Goal: Task Accomplishment & Management: Use online tool/utility

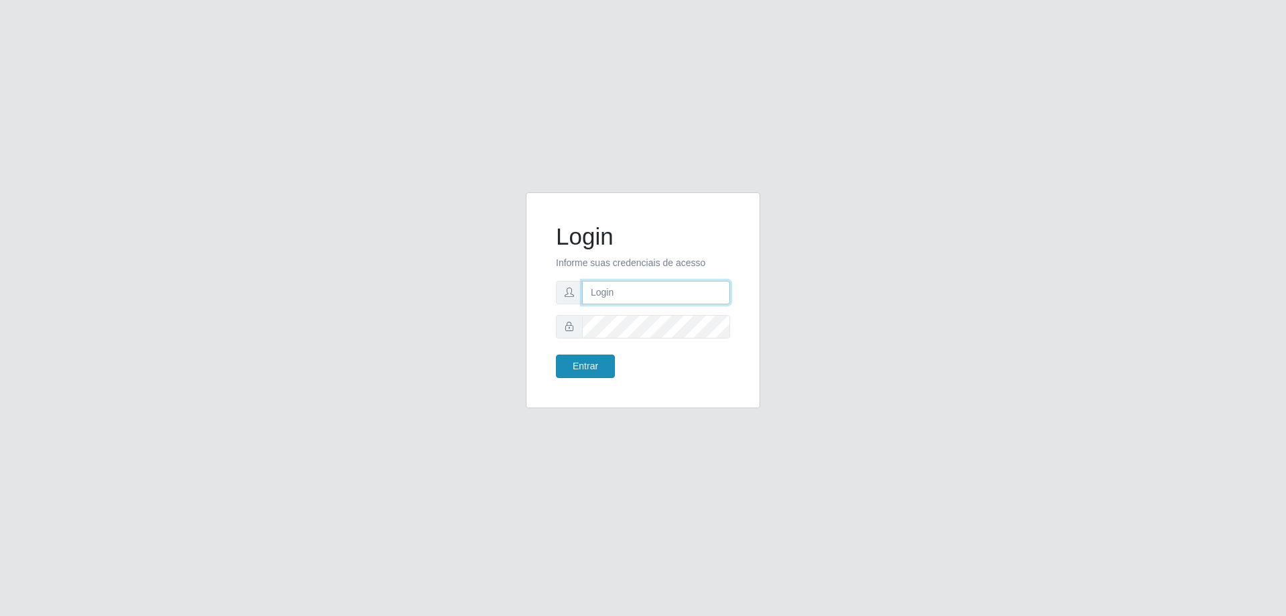
type input "[EMAIL_ADDRESS][DOMAIN_NAME]"
click at [603, 371] on button "Entrar" at bounding box center [585, 365] width 59 height 23
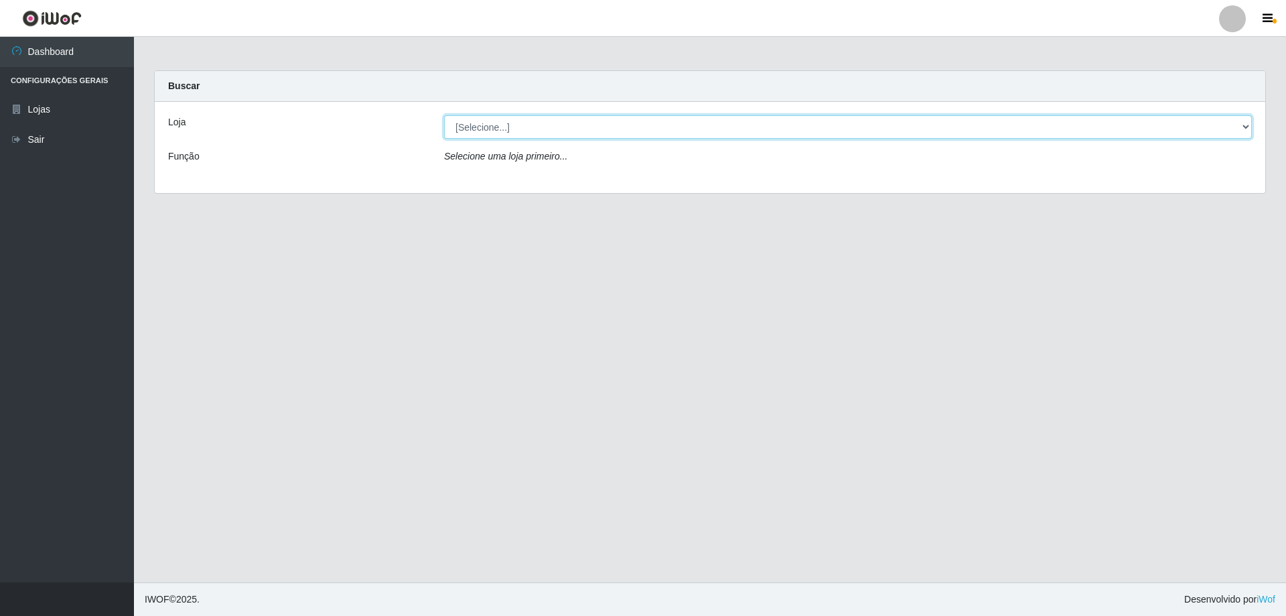
click at [504, 129] on select "[Selecione...] SuperShow Bis - [GEOGRAPHIC_DATA]" at bounding box center [848, 126] width 808 height 23
select select "59"
click at [444, 115] on select "[Selecione...] SuperShow Bis - [GEOGRAPHIC_DATA]" at bounding box center [848, 126] width 808 height 23
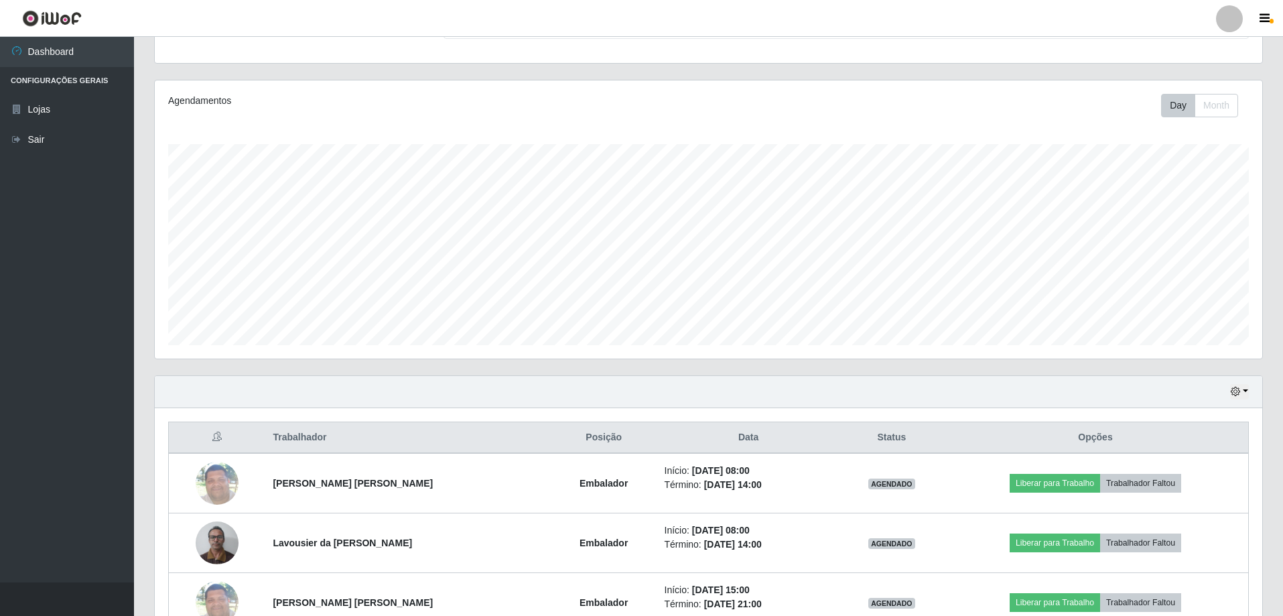
scroll to position [274, 0]
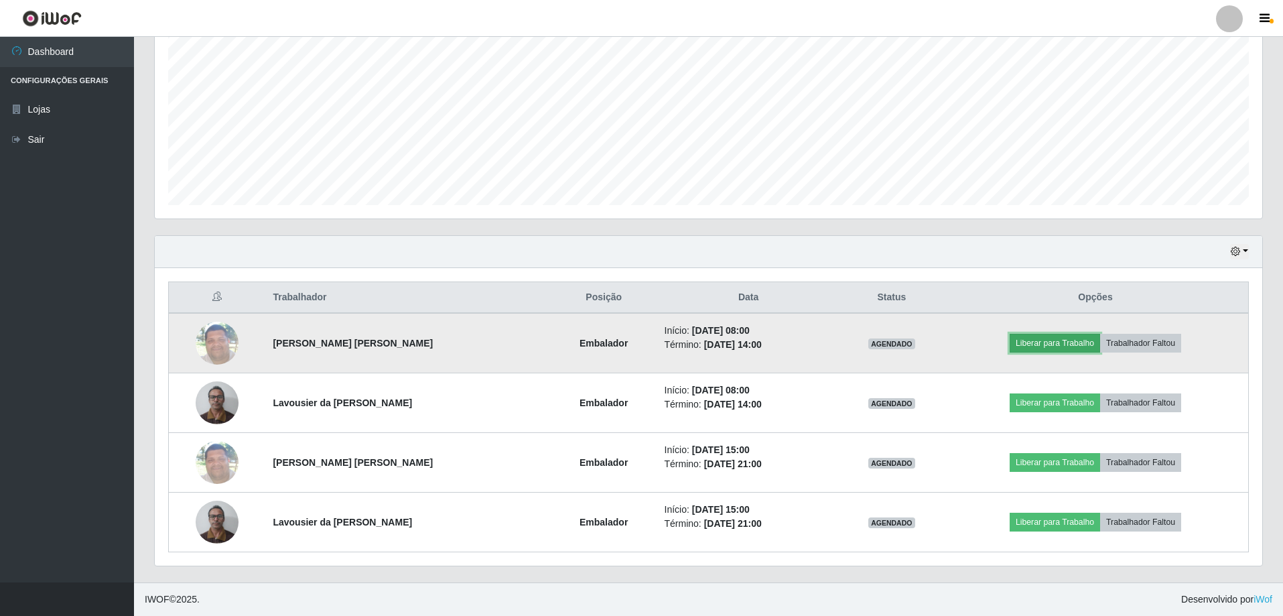
click at [1058, 343] on button "Liberar para Trabalho" at bounding box center [1054, 343] width 90 height 19
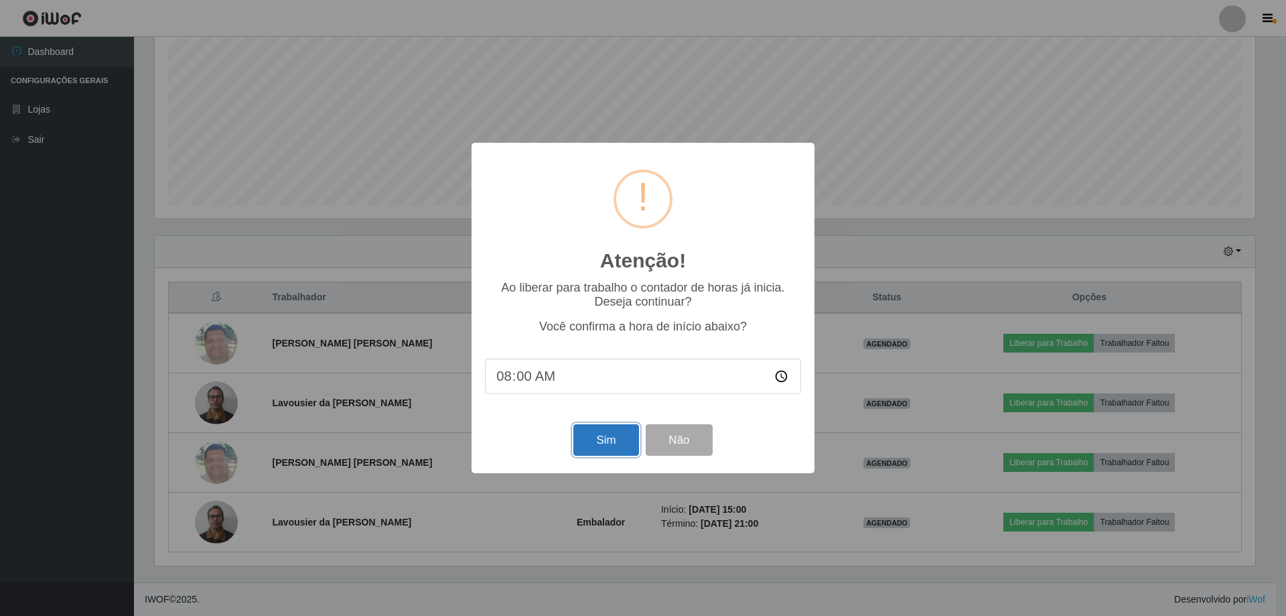
click at [614, 438] on button "Sim" at bounding box center [605, 439] width 65 height 31
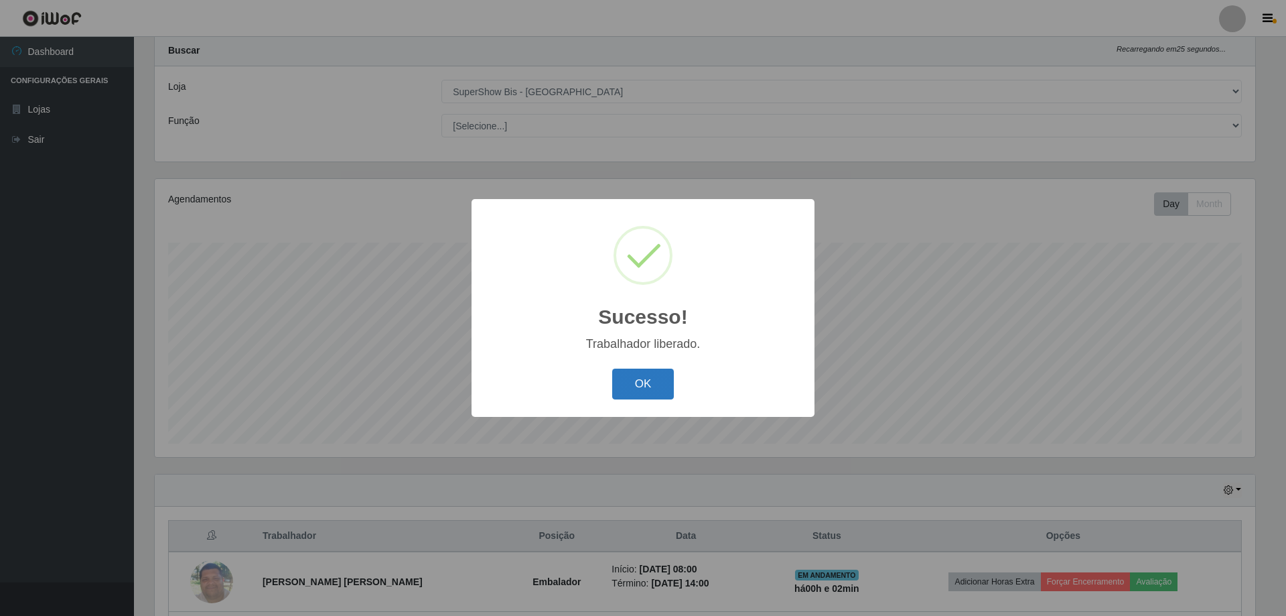
click at [641, 371] on button "OK" at bounding box center [643, 383] width 62 height 31
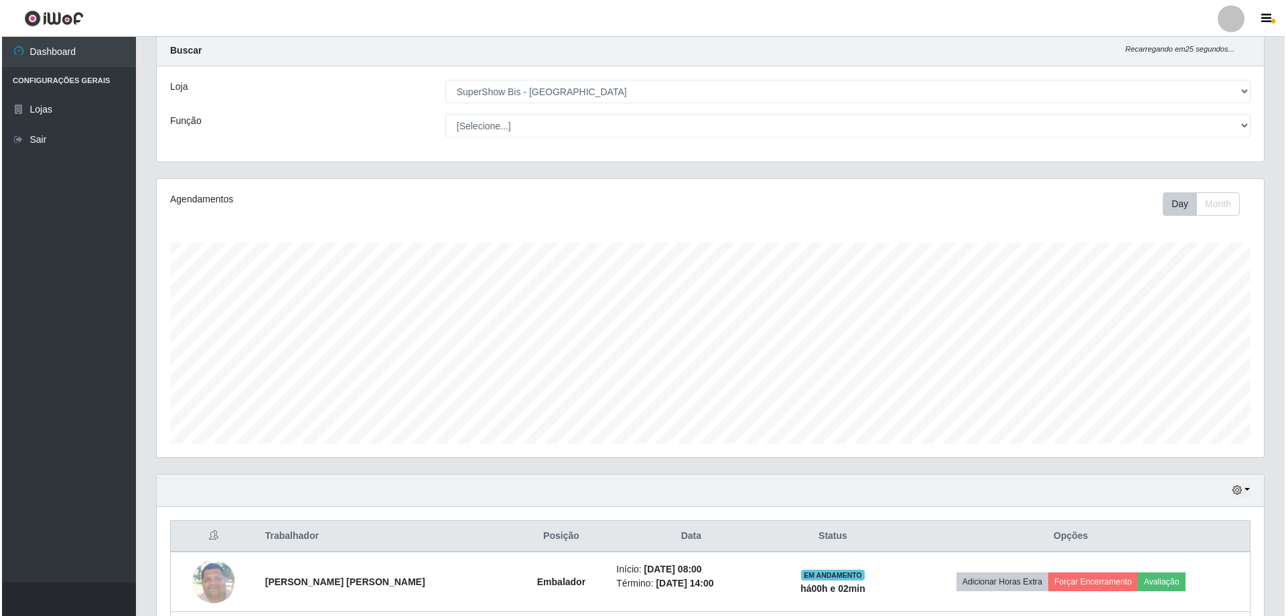
scroll to position [274, 0]
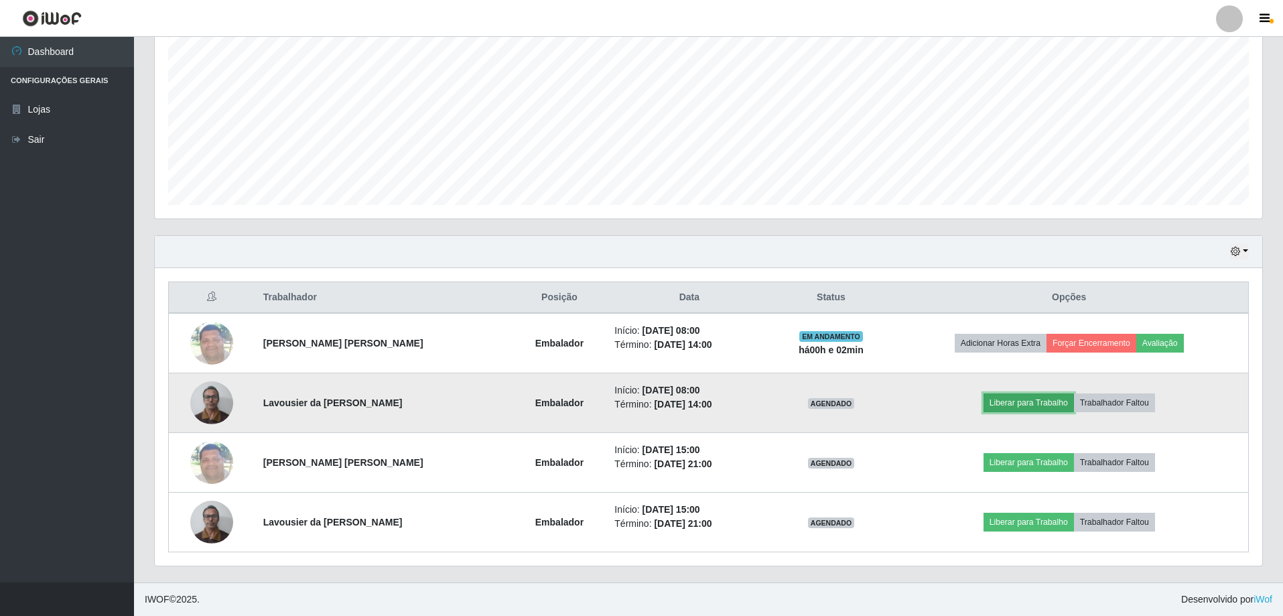
click at [1042, 405] on button "Liberar para Trabalho" at bounding box center [1028, 402] width 90 height 19
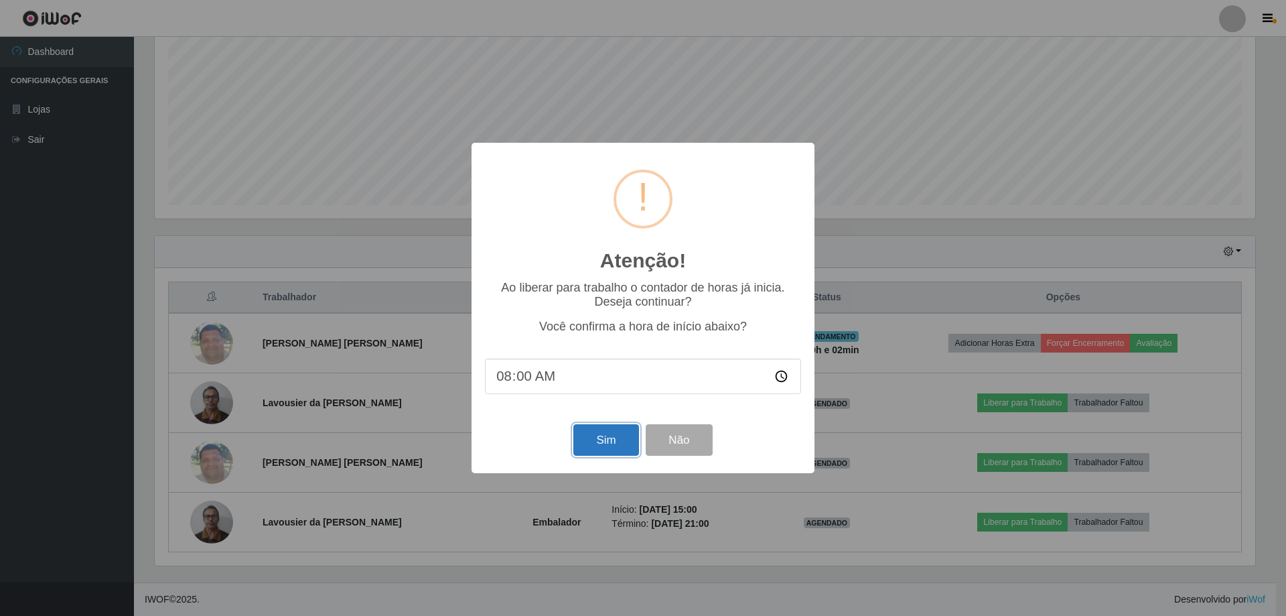
click at [612, 445] on button "Sim" at bounding box center [605, 439] width 65 height 31
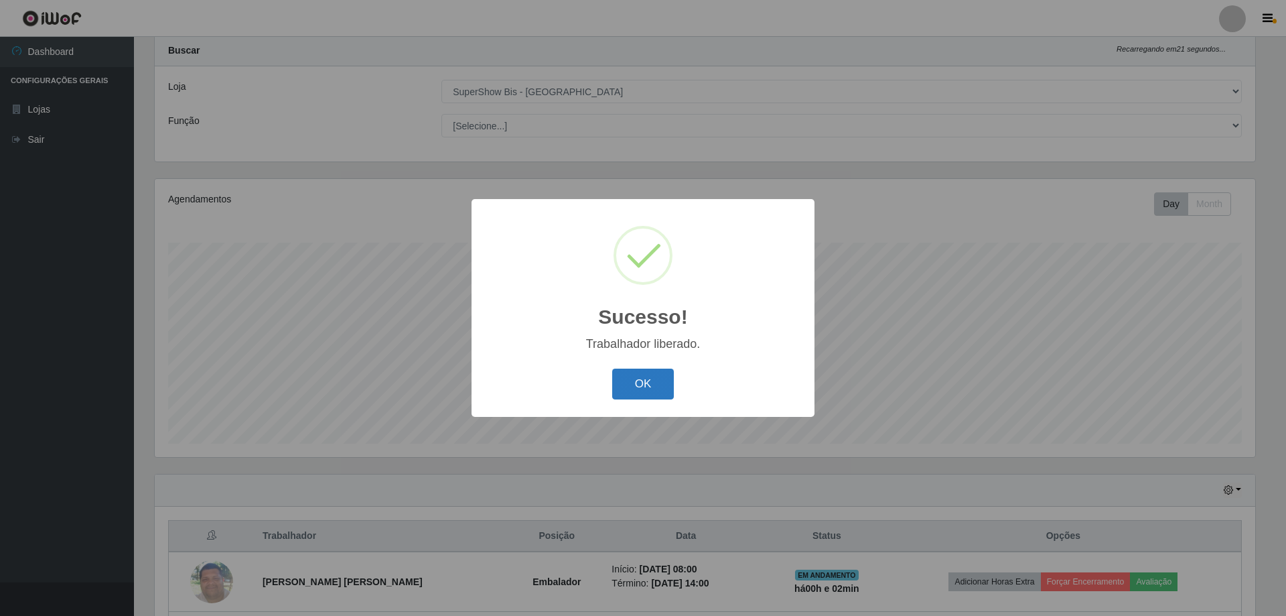
click at [647, 381] on button "OK" at bounding box center [643, 383] width 62 height 31
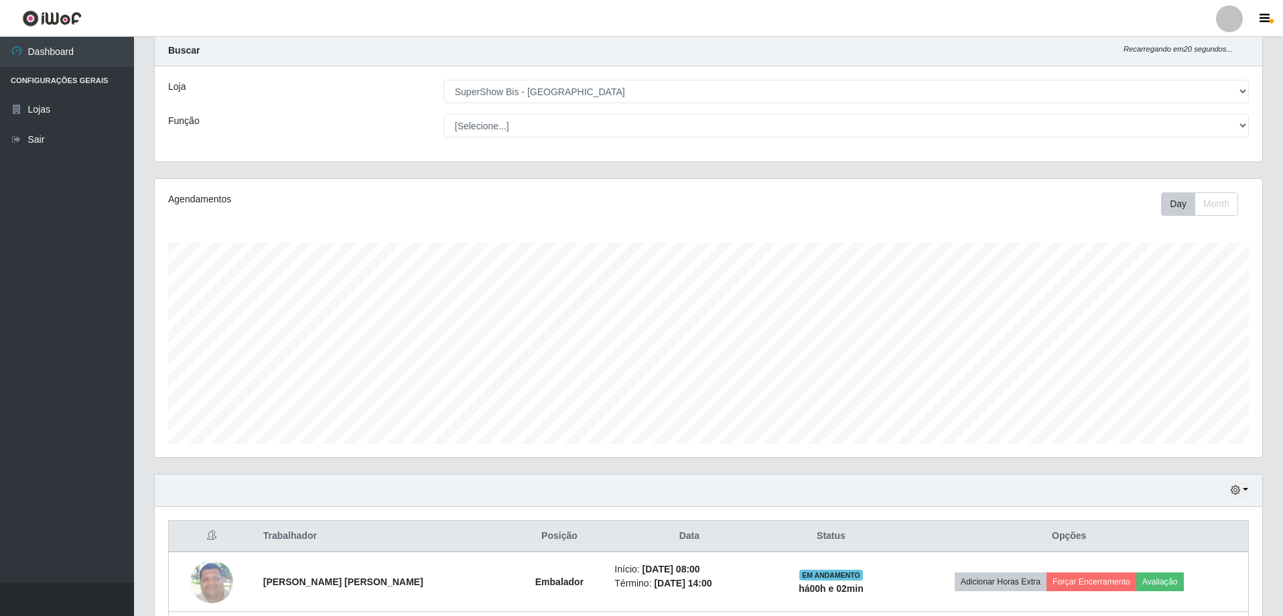
scroll to position [274, 0]
